Goal: Information Seeking & Learning: Learn about a topic

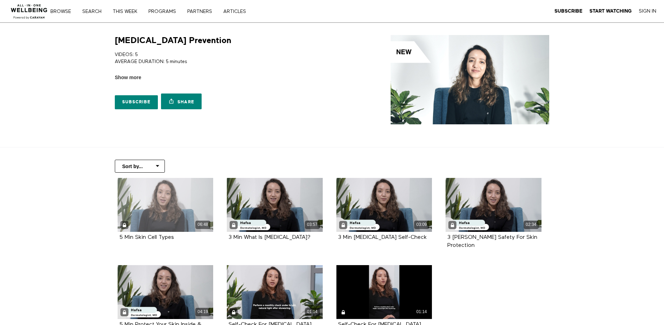
click at [160, 207] on div "06:48" at bounding box center [166, 205] width 96 height 54
